Goal: Task Accomplishment & Management: Use online tool/utility

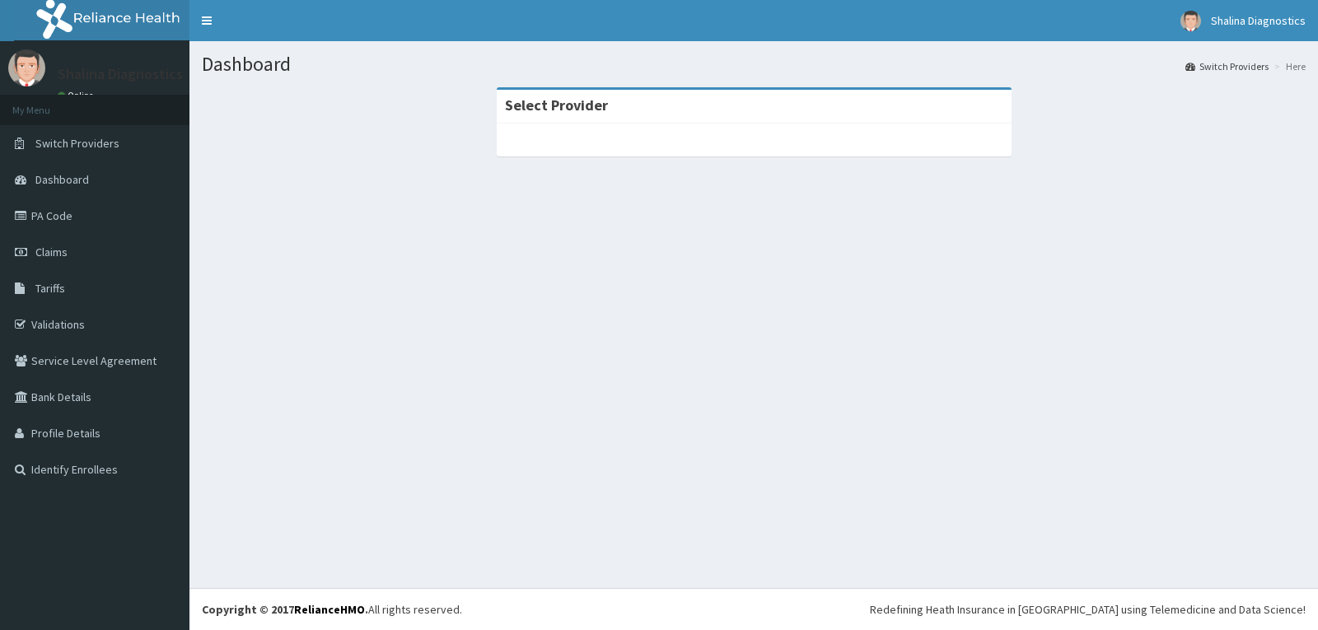
drag, startPoint x: 971, startPoint y: 347, endPoint x: 976, endPoint y: 336, distance: 11.5
click at [973, 340] on div "Dashboard Switch Providers Here Select Provider" at bounding box center [754, 314] width 1129 height 547
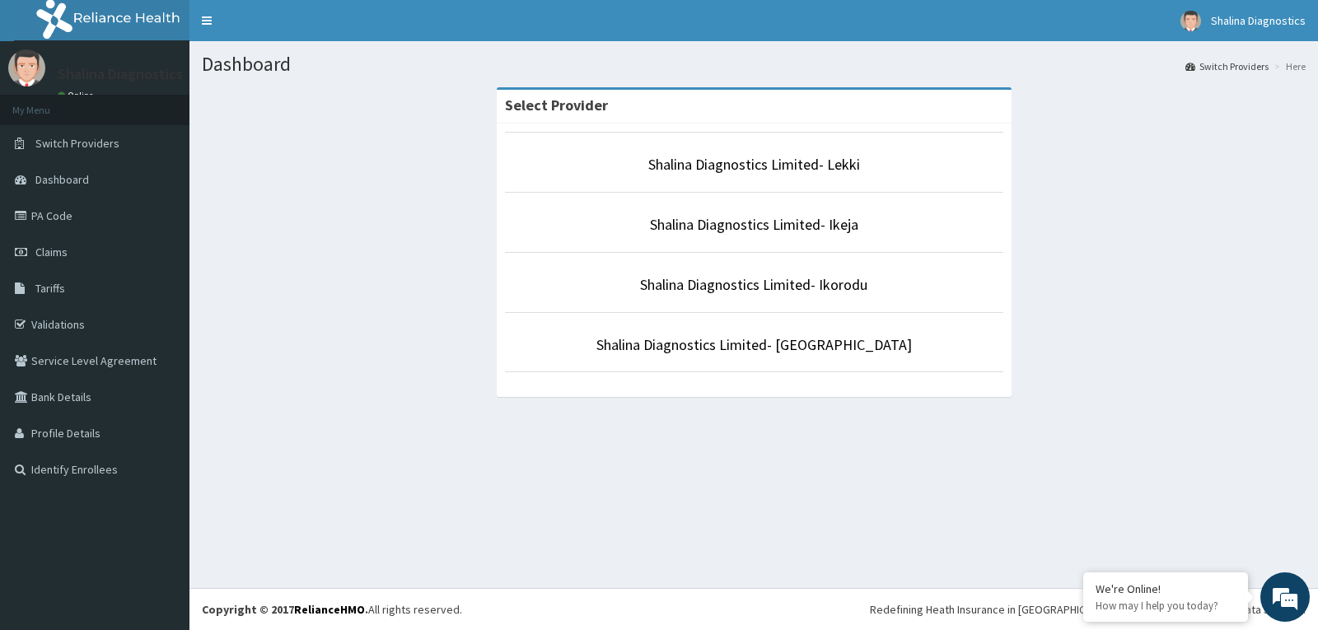
click at [935, 501] on div "Dashboard Switch Providers Here Select Provider Shalina Diagnostics Limited- [P…" at bounding box center [754, 314] width 1129 height 547
click at [83, 146] on span "Switch Providers" at bounding box center [77, 143] width 84 height 15
